Goal: Entertainment & Leisure: Consume media (video, audio)

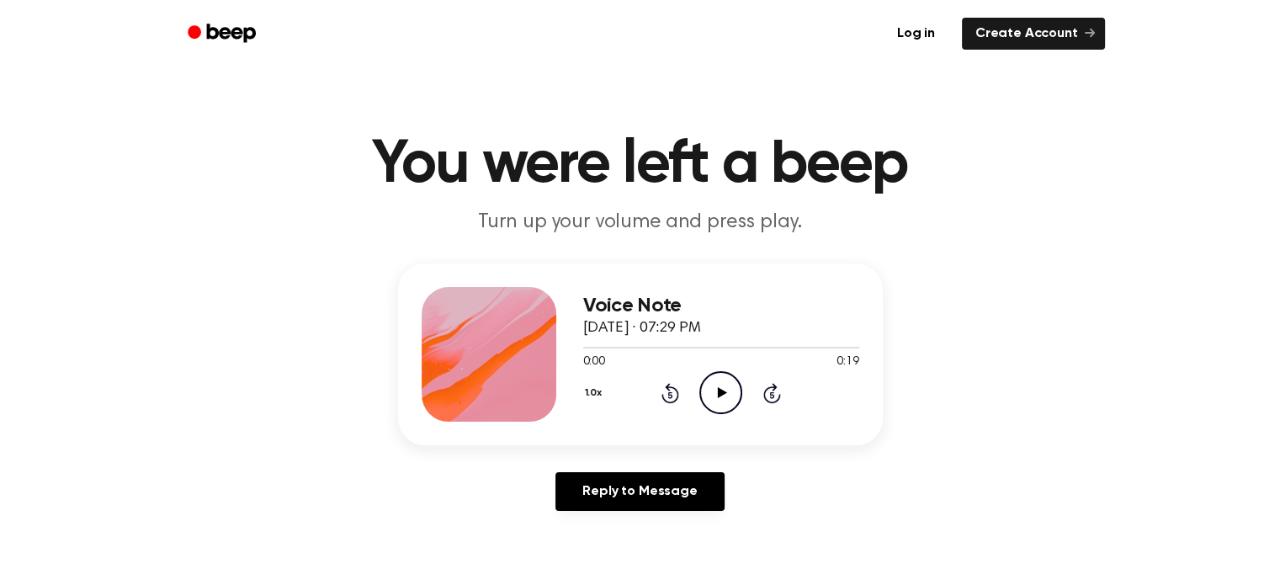
click at [715, 391] on icon "Play Audio" at bounding box center [720, 392] width 43 height 43
click at [720, 403] on icon "Play Audio" at bounding box center [720, 392] width 43 height 43
click at [707, 384] on icon "Play Audio" at bounding box center [720, 392] width 43 height 43
click at [728, 393] on icon "Play Audio" at bounding box center [720, 392] width 43 height 43
